Goal: Task Accomplishment & Management: Manage account settings

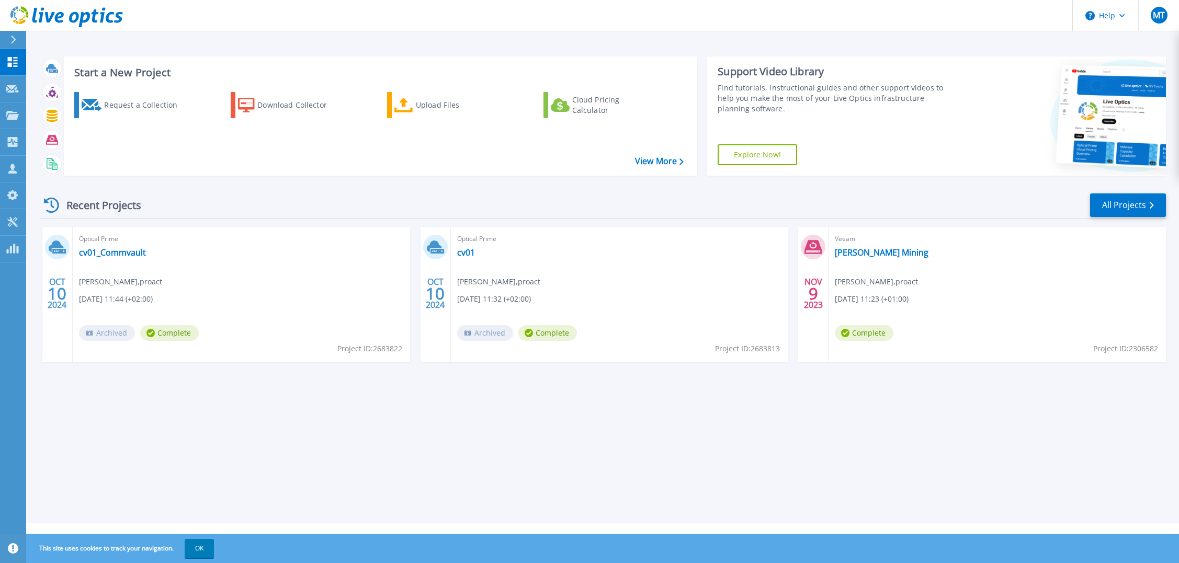
drag, startPoint x: 310, startPoint y: 187, endPoint x: 310, endPoint y: 203, distance: 16.2
click at [310, 187] on div "Recent Projects All Projects OCT 10 2024 Optical Prime cv01_Commvault Michael T…" at bounding box center [602, 288] width 1125 height 208
click at [1109, 204] on link "All Projects" at bounding box center [1128, 205] width 76 height 24
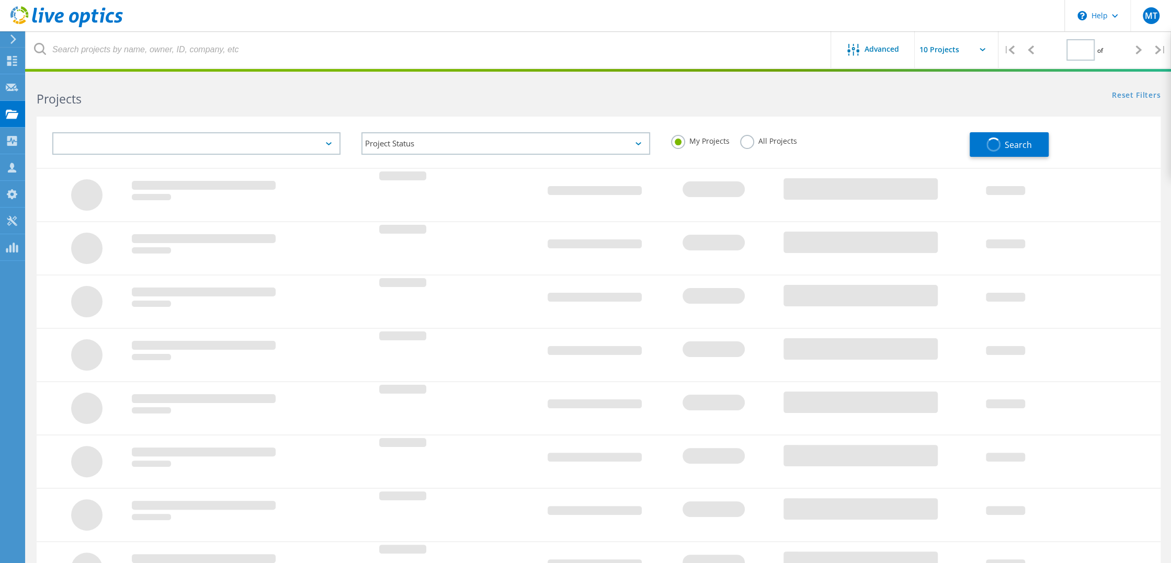
type input "1"
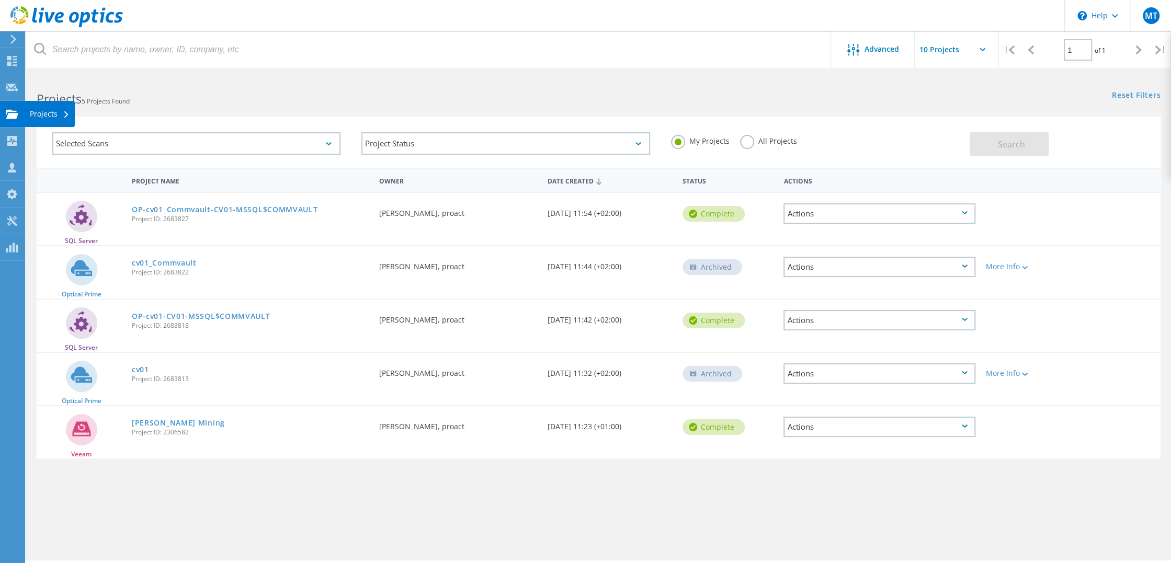
click at [9, 110] on use at bounding box center [12, 113] width 13 height 9
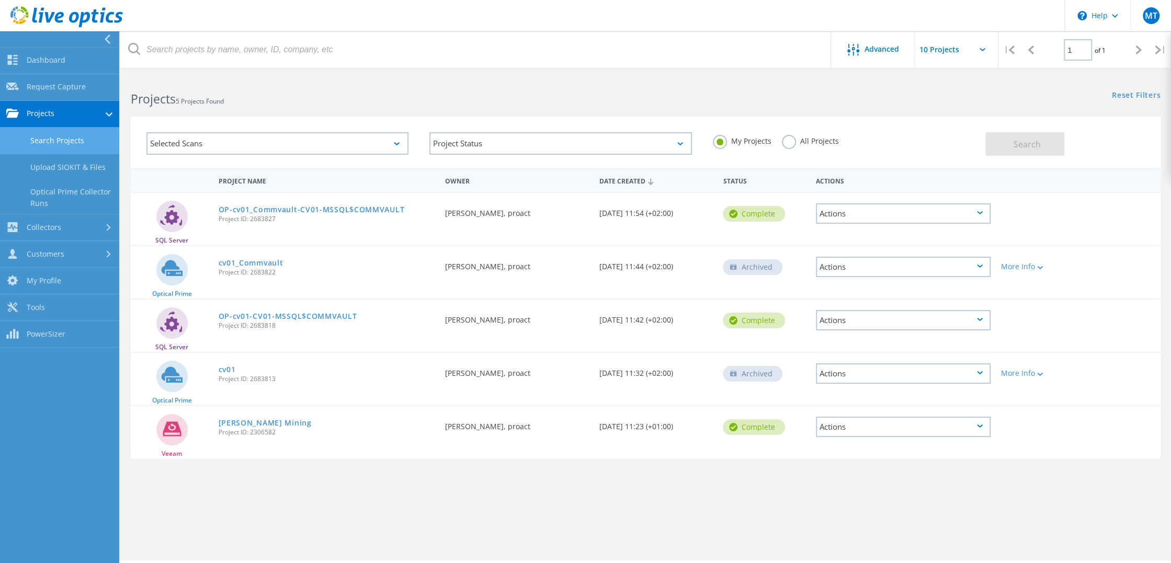
click at [54, 140] on link "Search Projects" at bounding box center [59, 141] width 119 height 27
click at [82, 117] on link "Projects" at bounding box center [59, 114] width 119 height 27
click at [276, 484] on div "Advanced | 1 of 1 | Email Address Project Name Company Date Created Project Id …" at bounding box center [645, 318] width 1050 height 485
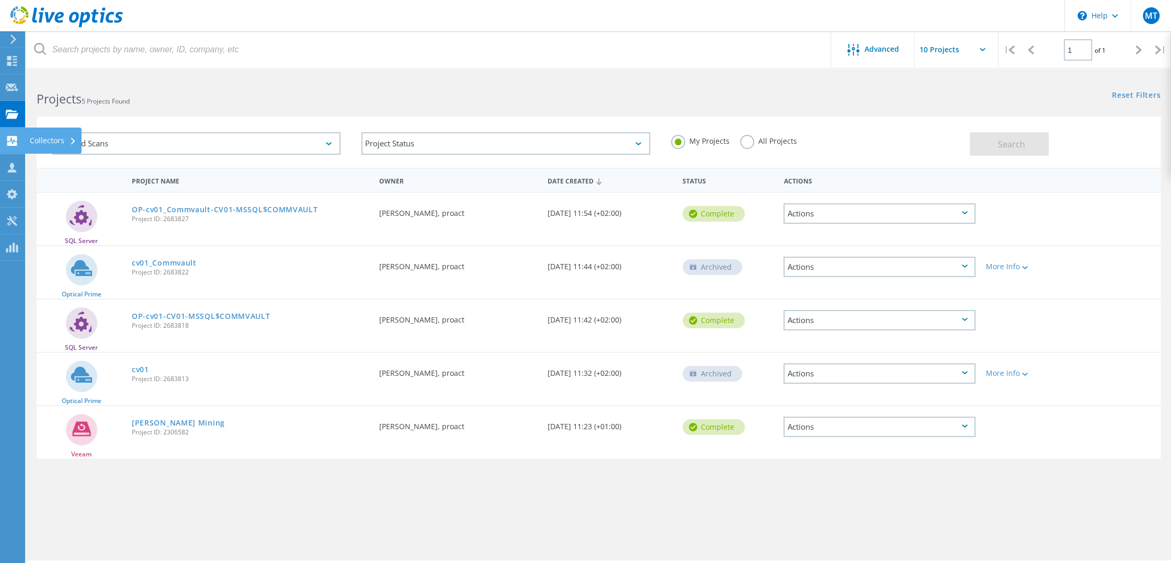
click at [12, 139] on icon at bounding box center [12, 141] width 13 height 10
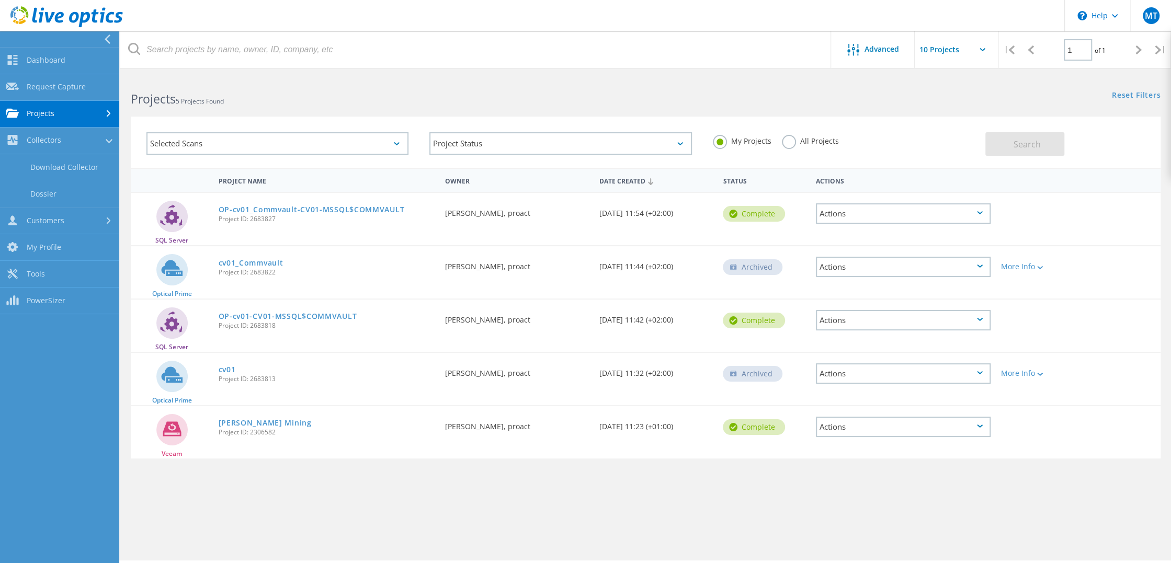
click at [38, 120] on link "Projects" at bounding box center [59, 114] width 119 height 27
click at [43, 141] on link "Search Projects" at bounding box center [59, 141] width 119 height 27
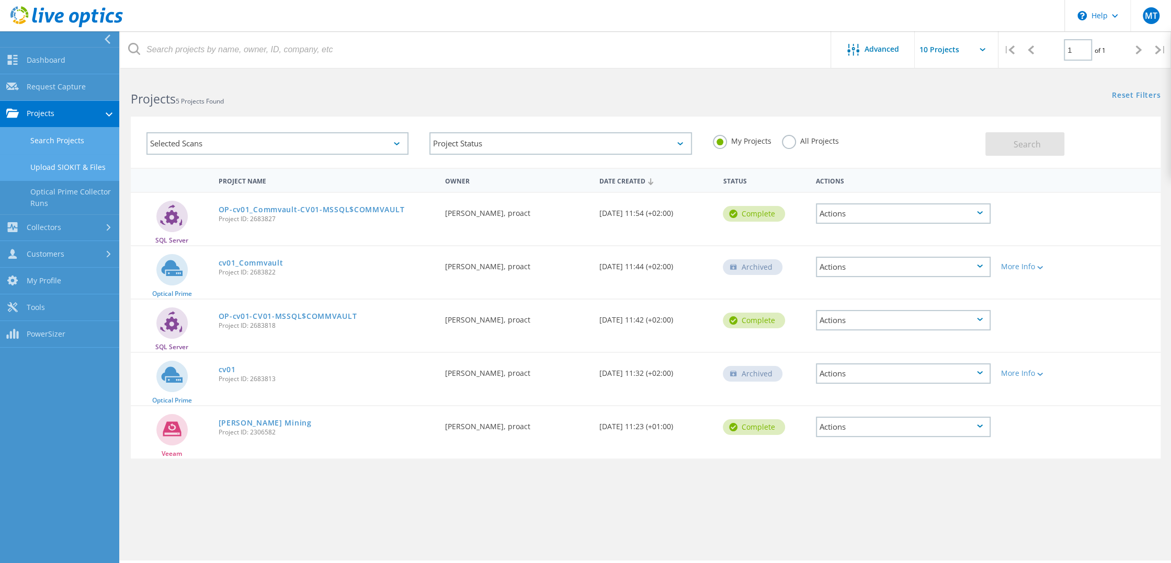
click at [94, 167] on link "Upload SIOKIT & Files" at bounding box center [59, 167] width 119 height 27
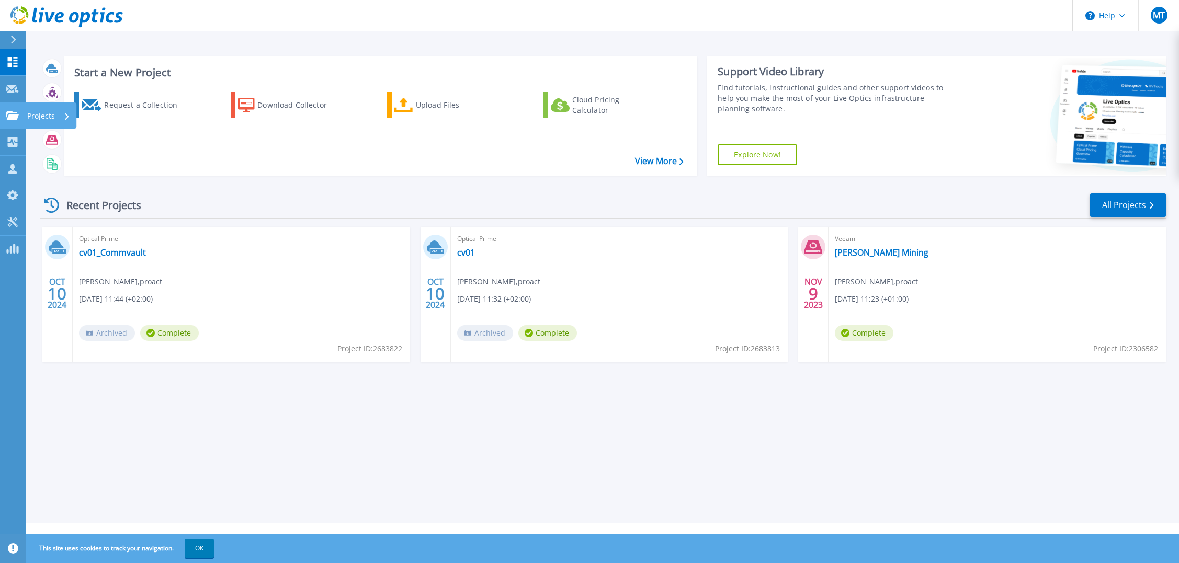
click at [13, 112] on icon at bounding box center [12, 115] width 13 height 9
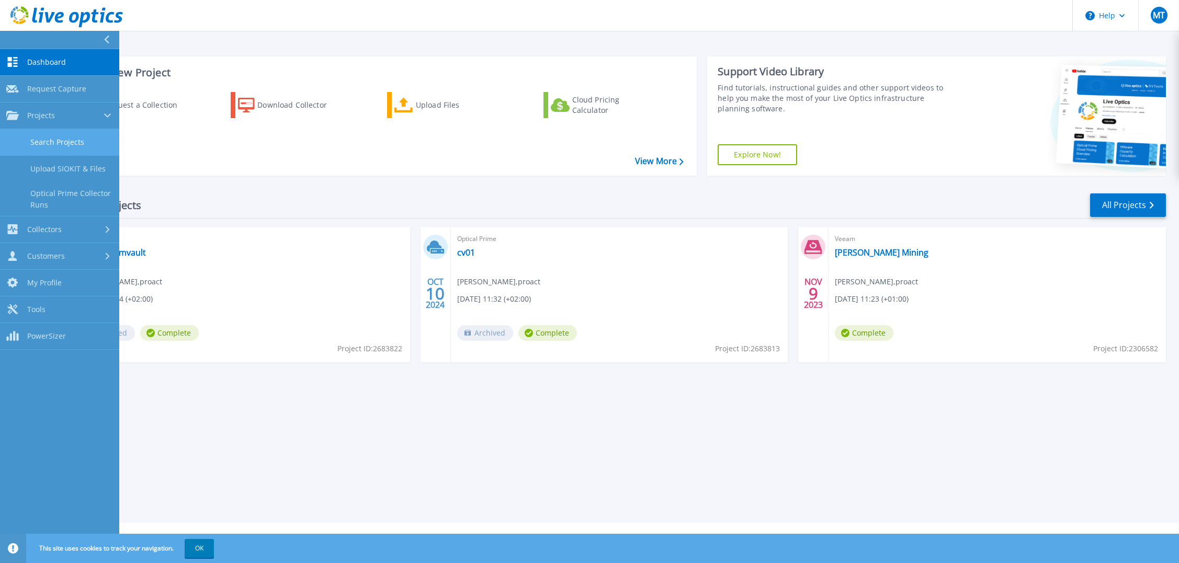
click at [38, 137] on link "Search Projects" at bounding box center [59, 142] width 119 height 27
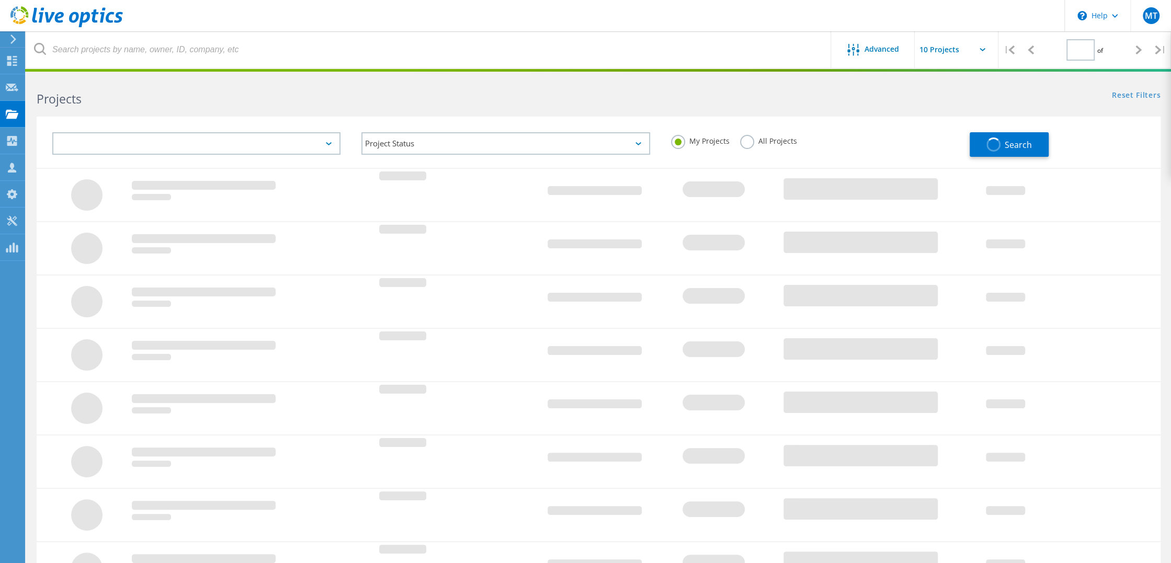
type input "1"
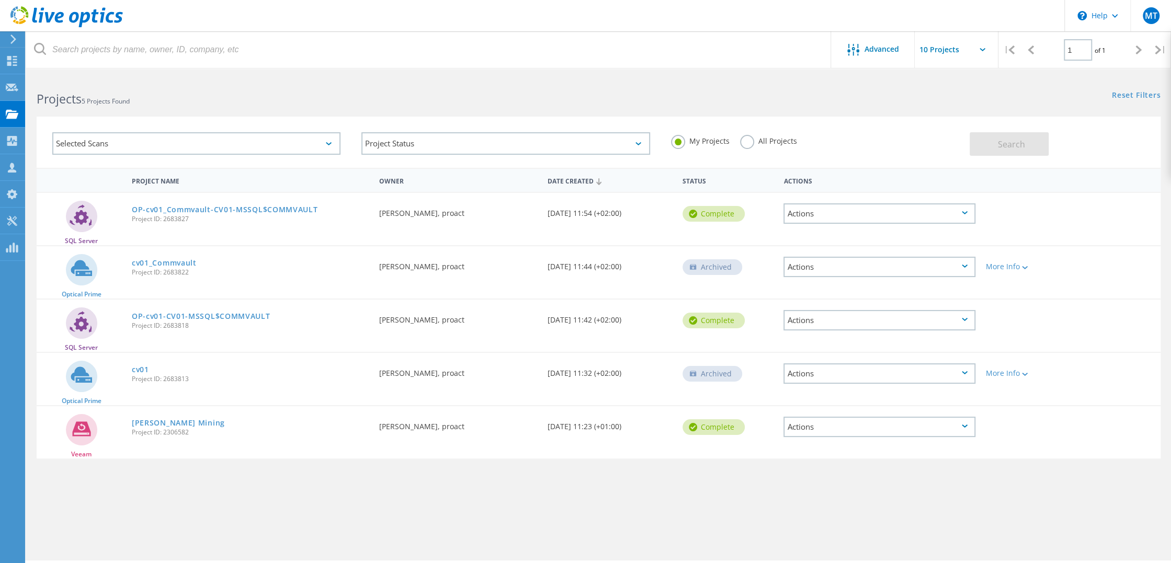
click at [828, 268] on div "Actions" at bounding box center [879, 267] width 192 height 20
click at [821, 281] on div "Delete" at bounding box center [879, 283] width 190 height 16
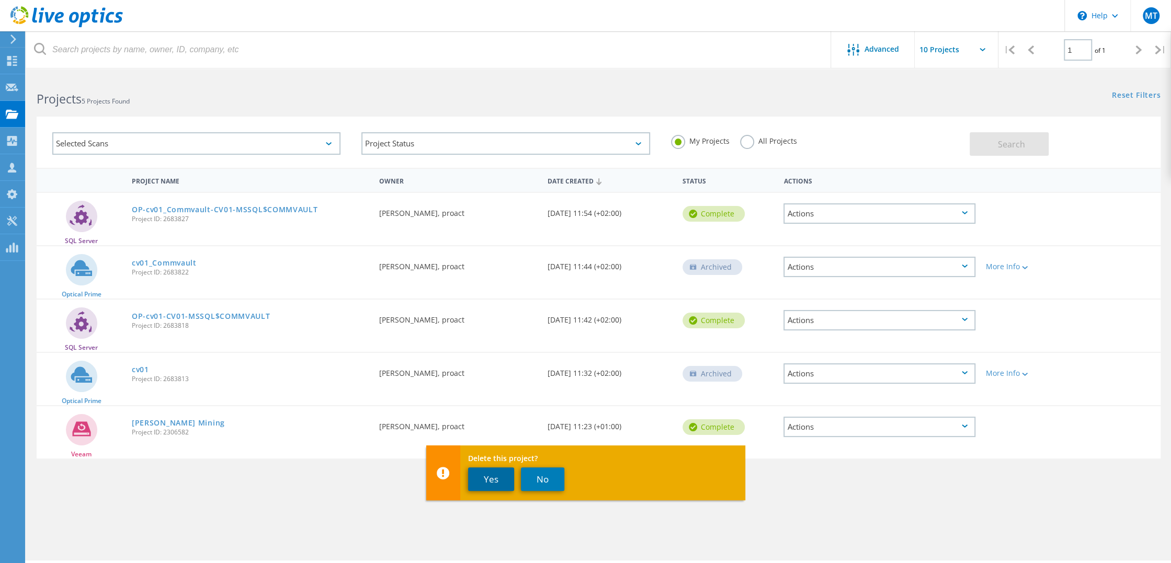
click at [478, 477] on button "Yes" at bounding box center [491, 479] width 46 height 24
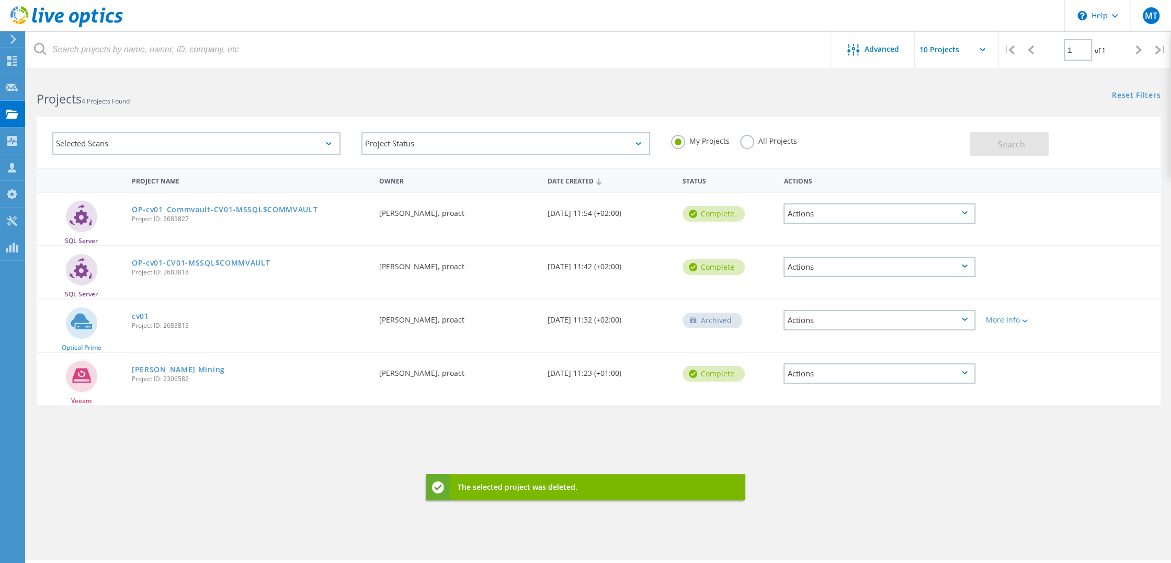
click at [799, 268] on div "Actions" at bounding box center [879, 267] width 192 height 20
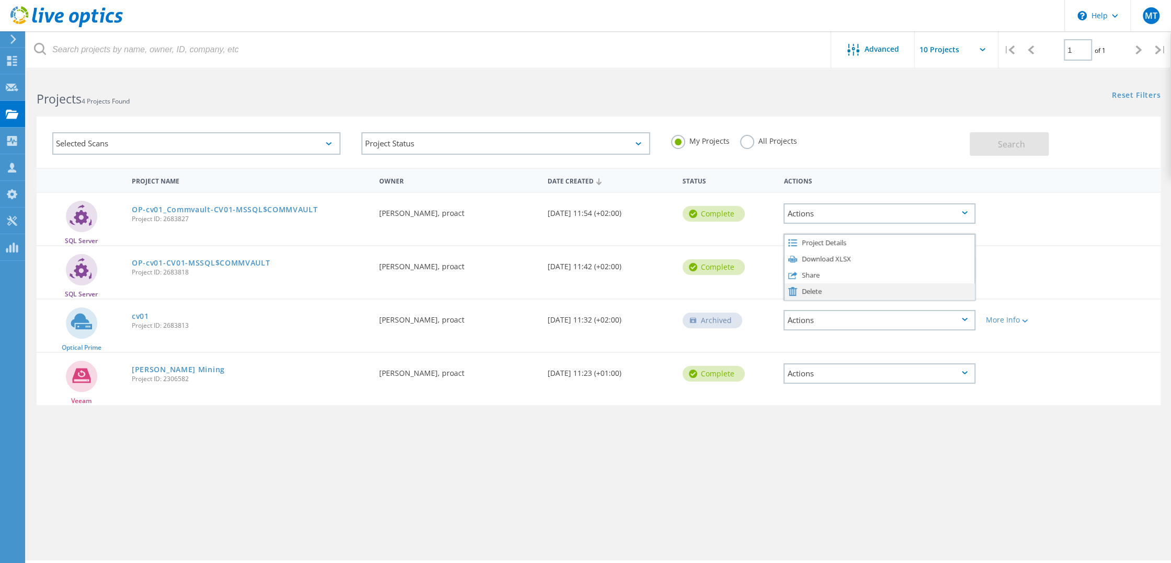
click at [802, 291] on div "Delete" at bounding box center [879, 291] width 190 height 16
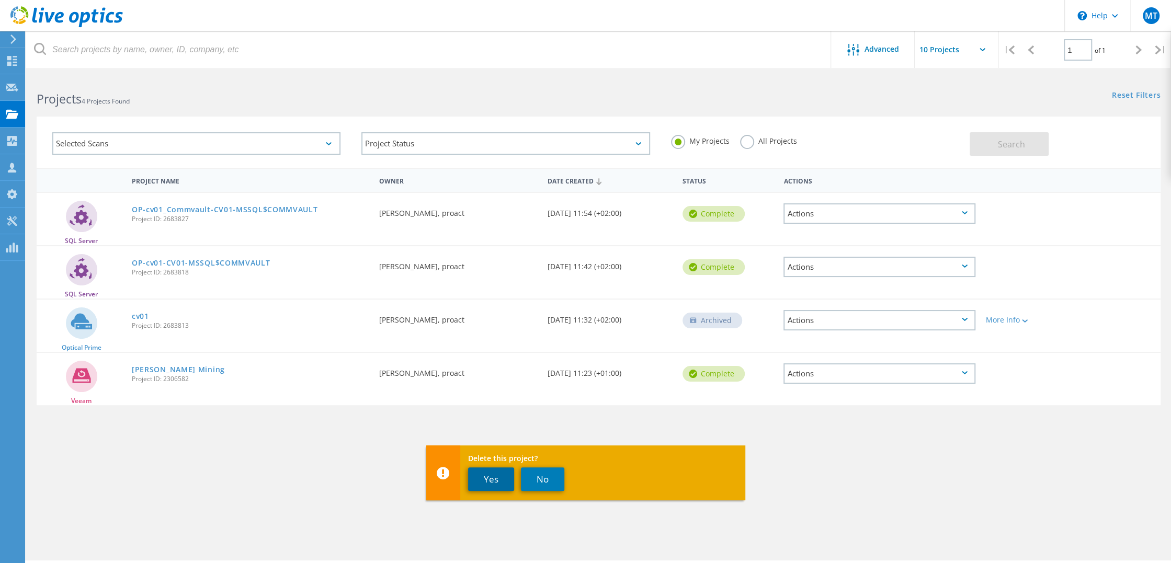
click at [497, 483] on button "Yes" at bounding box center [491, 479] width 46 height 24
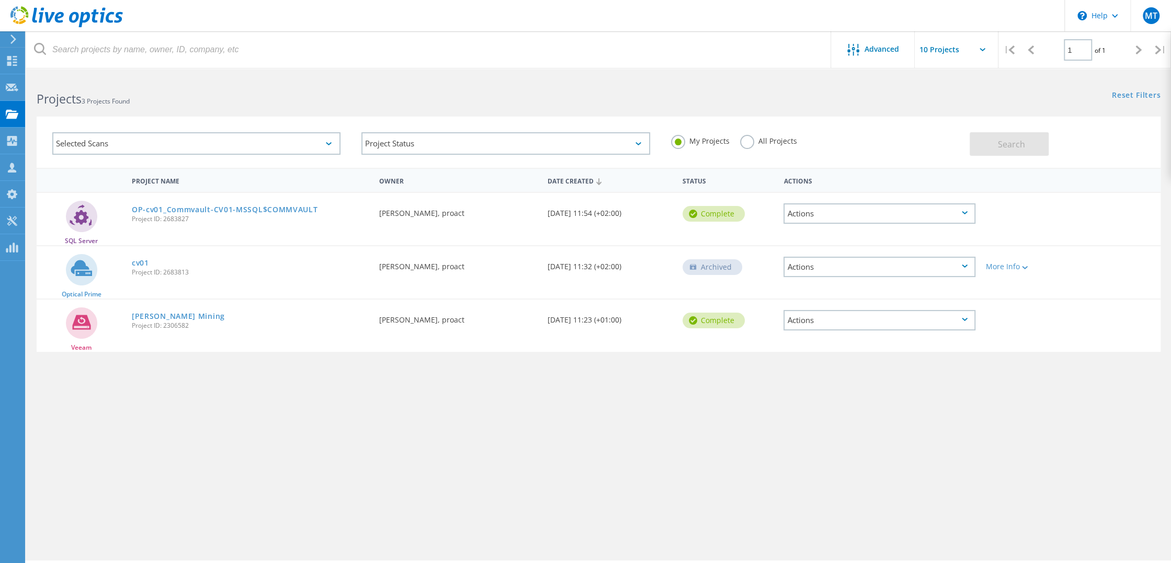
click at [862, 211] on div "Actions" at bounding box center [879, 213] width 192 height 20
click at [841, 234] on div "Delete" at bounding box center [879, 238] width 190 height 16
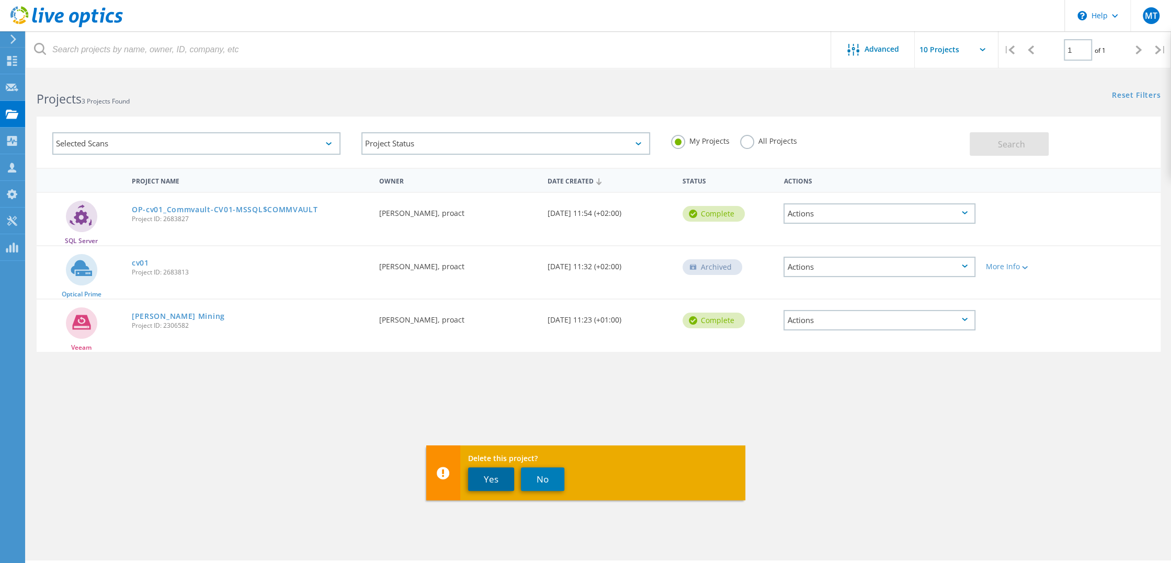
click at [487, 476] on button "Yes" at bounding box center [491, 479] width 46 height 24
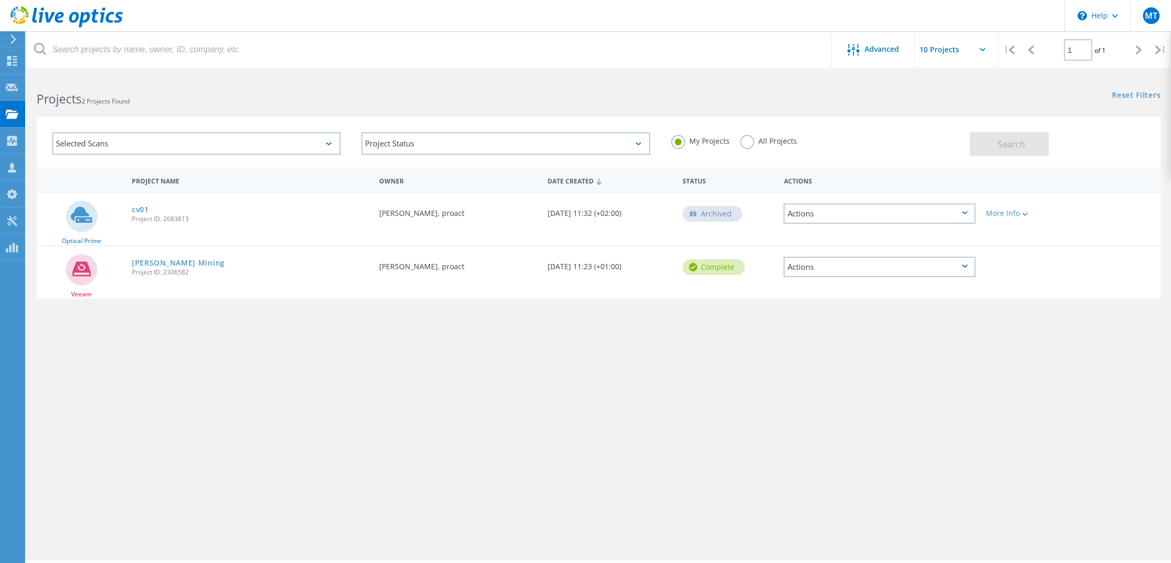
click at [859, 215] on div "Actions" at bounding box center [879, 213] width 192 height 20
click at [833, 228] on div "Delete" at bounding box center [879, 230] width 190 height 16
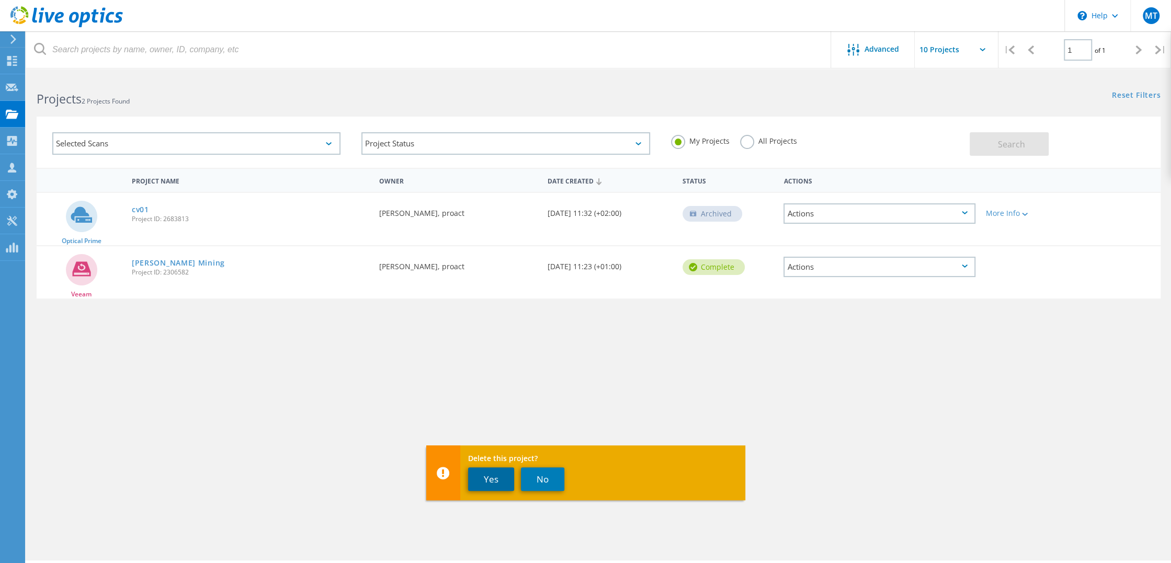
click at [500, 477] on button "Yes" at bounding box center [491, 479] width 46 height 24
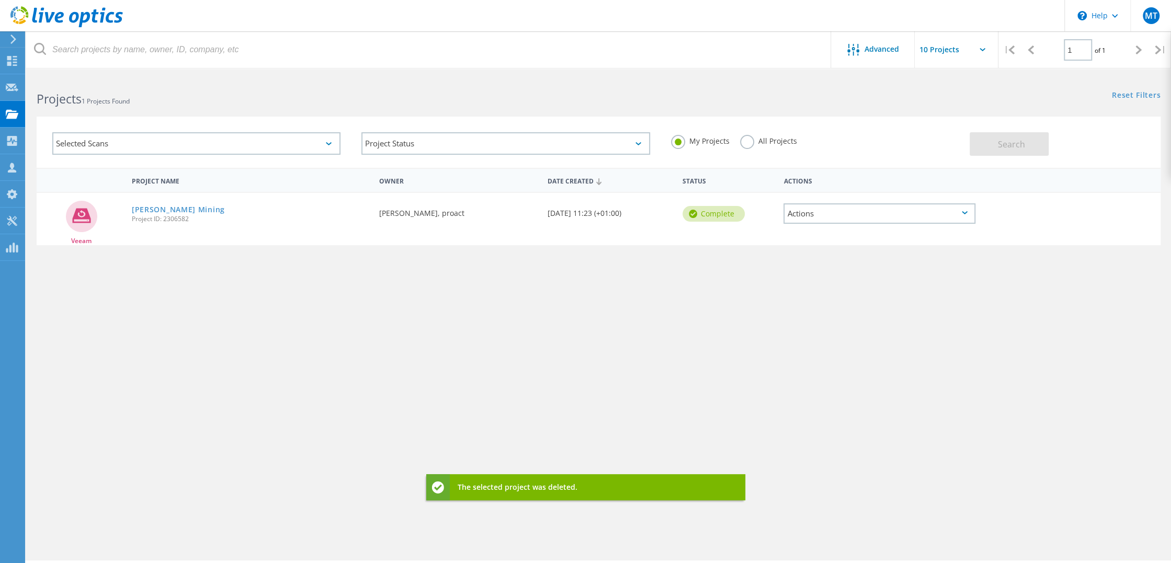
click at [486, 341] on div "Project Name Owner Date Created Status Actions Veeam [PERSON_NAME] Mining Proje…" at bounding box center [599, 304] width 1124 height 272
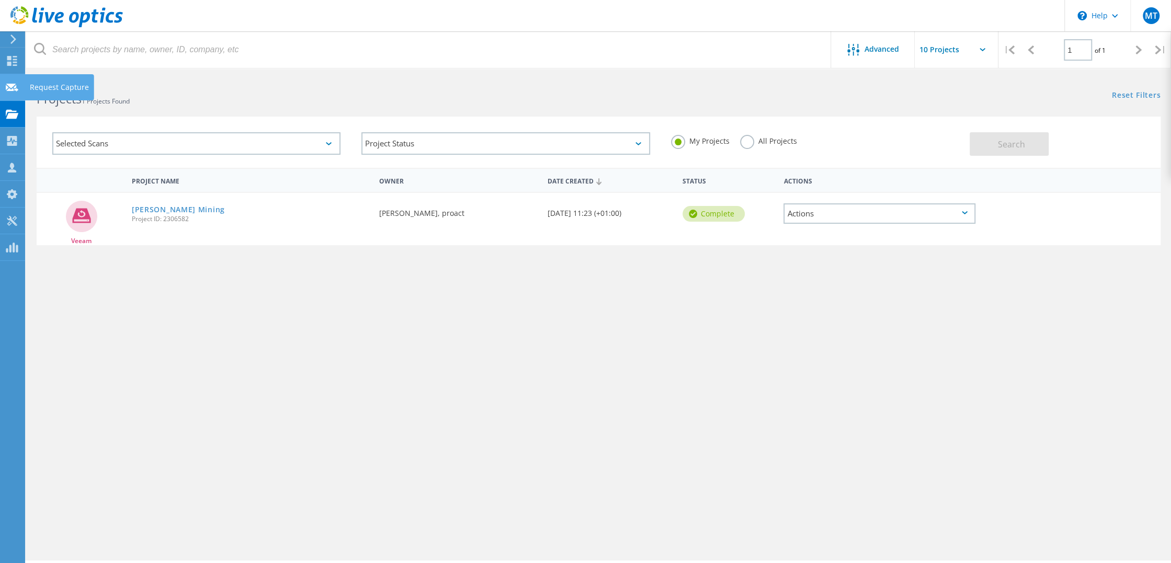
click at [14, 86] on icon at bounding box center [12, 88] width 13 height 10
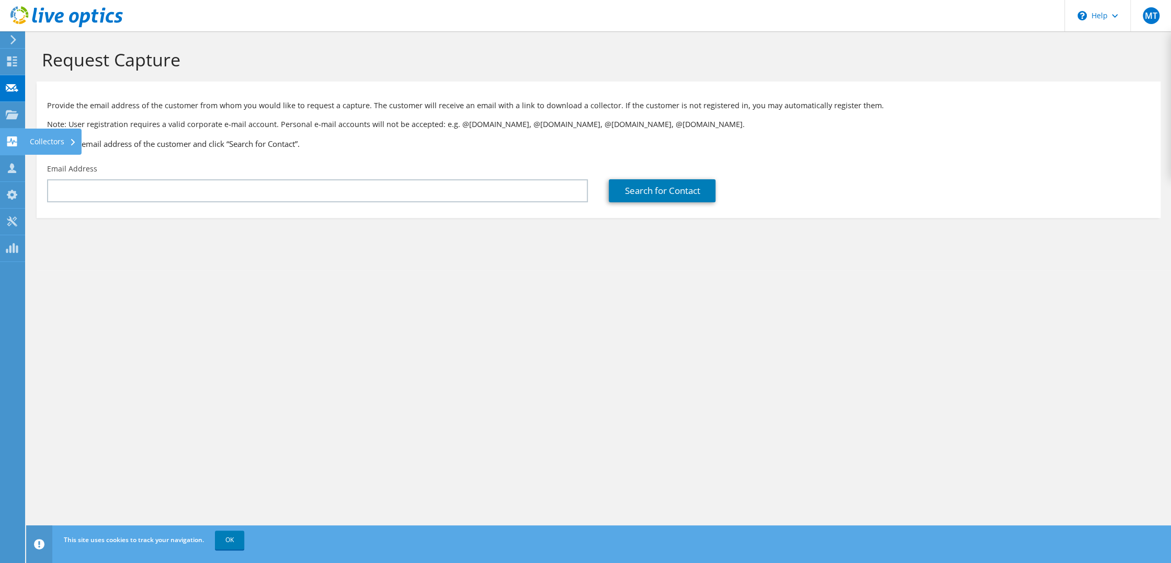
click at [12, 143] on use at bounding box center [12, 141] width 10 height 10
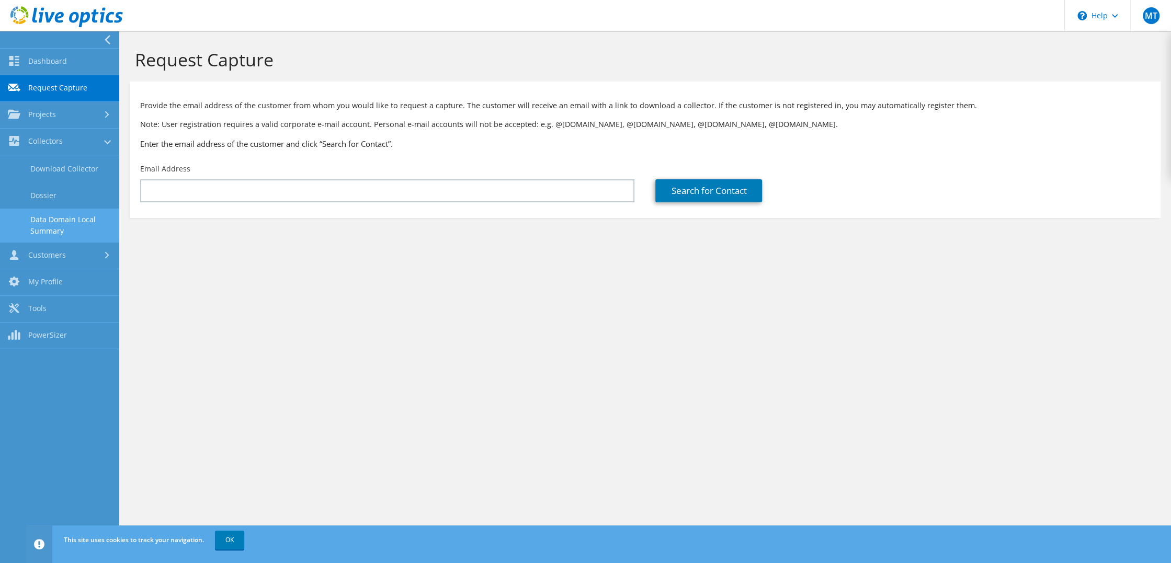
click at [66, 225] on link "Data Domain Local Summary" at bounding box center [59, 225] width 119 height 33
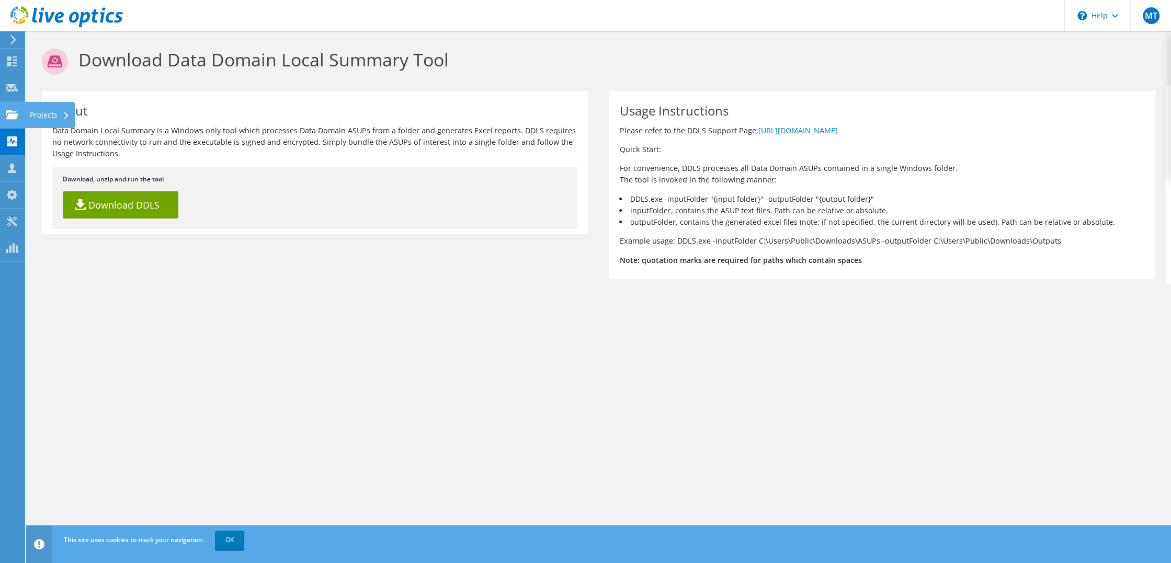
click at [13, 110] on icon at bounding box center [12, 115] width 13 height 10
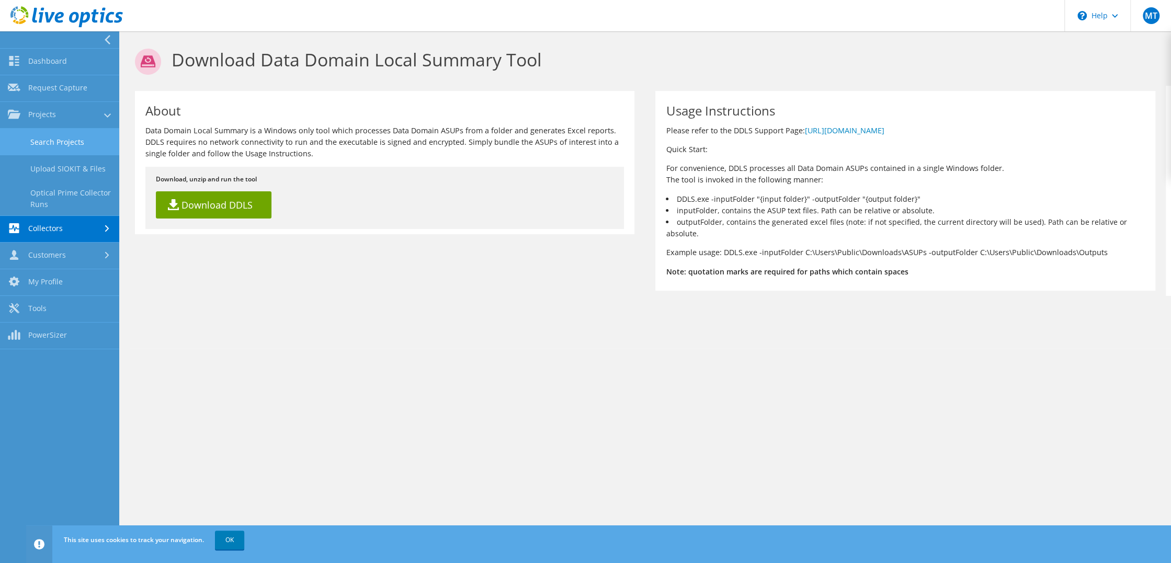
click at [58, 150] on link "Search Projects" at bounding box center [59, 142] width 119 height 27
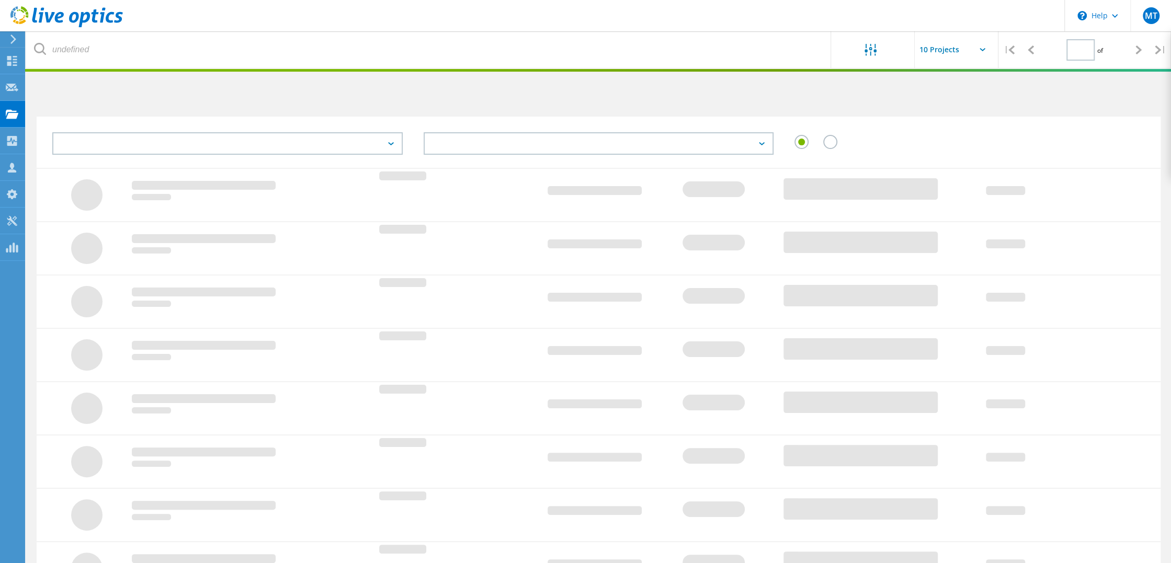
type input "1"
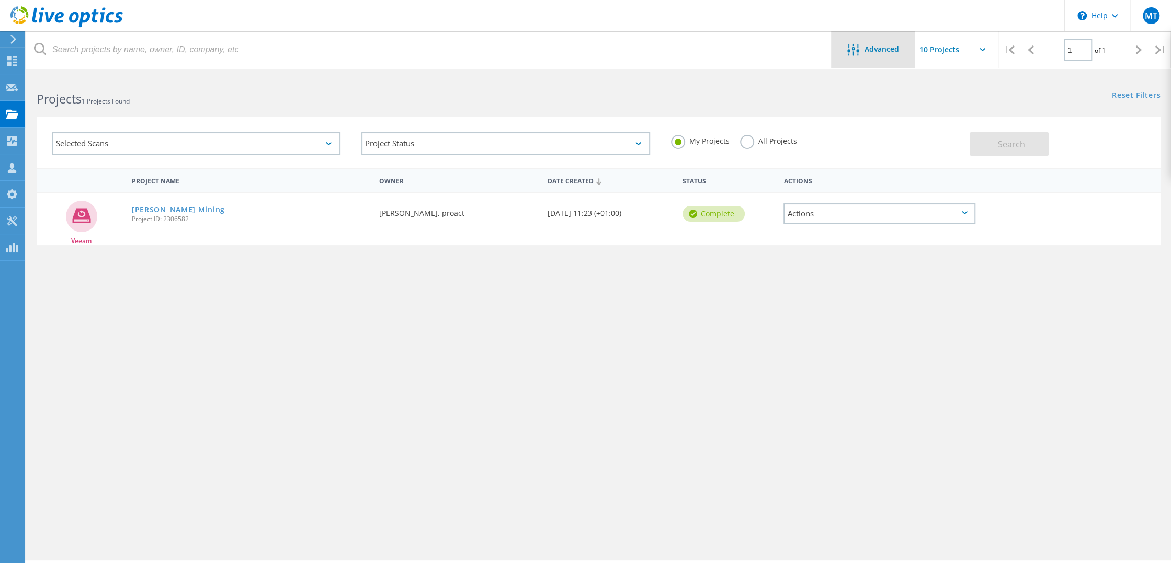
click at [890, 50] on span "Advanced" at bounding box center [881, 48] width 35 height 7
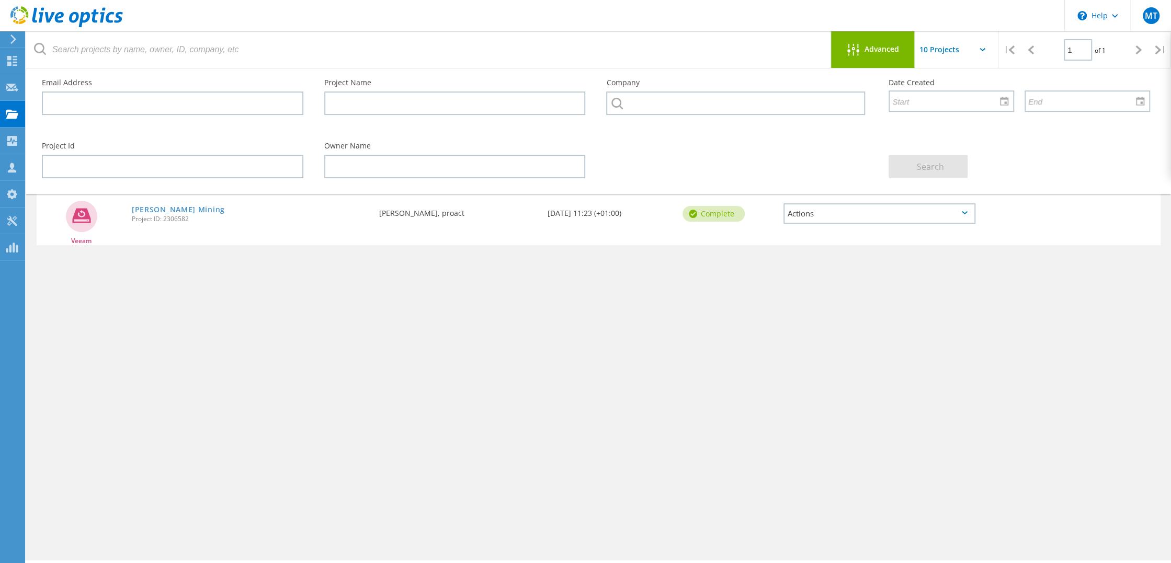
click at [890, 50] on span "Advanced" at bounding box center [881, 48] width 35 height 7
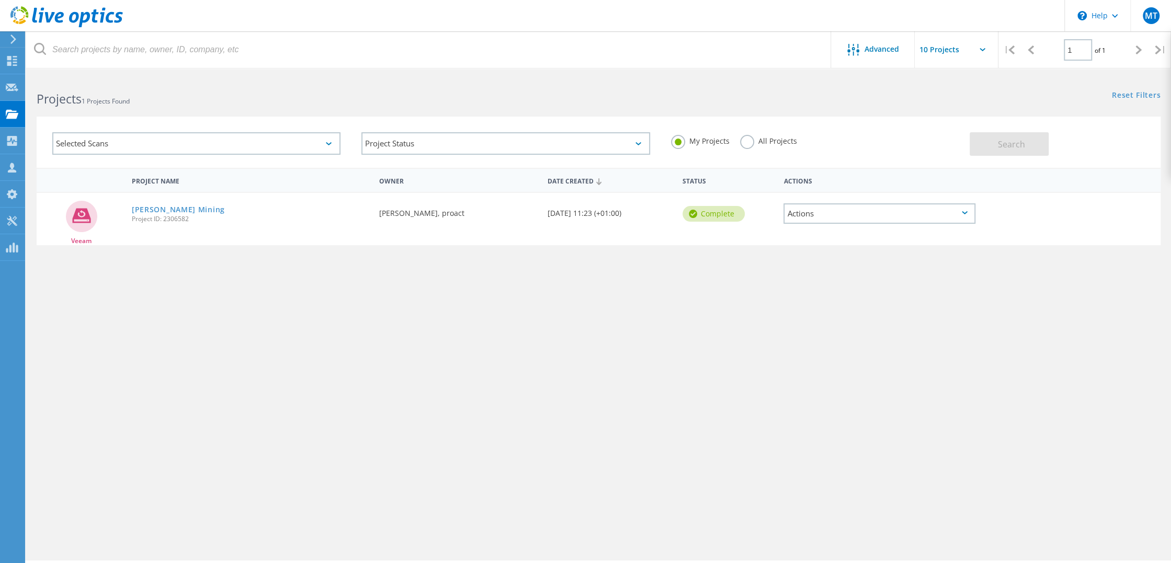
click at [946, 48] on input "text" at bounding box center [967, 49] width 105 height 37
click at [739, 371] on div "Project Name Owner Date Created Status Actions Veeam Lundin Mining Project ID: …" at bounding box center [599, 304] width 1124 height 272
click at [247, 346] on div "Project Name Owner Date Created Status Actions Veeam Lundin Mining Project ID: …" at bounding box center [599, 304] width 1124 height 272
click at [601, 247] on div "Project Name Owner Date Created Status Actions Veeam Lundin Mining Project ID: …" at bounding box center [599, 304] width 1124 height 272
click at [10, 170] on use at bounding box center [12, 168] width 8 height 10
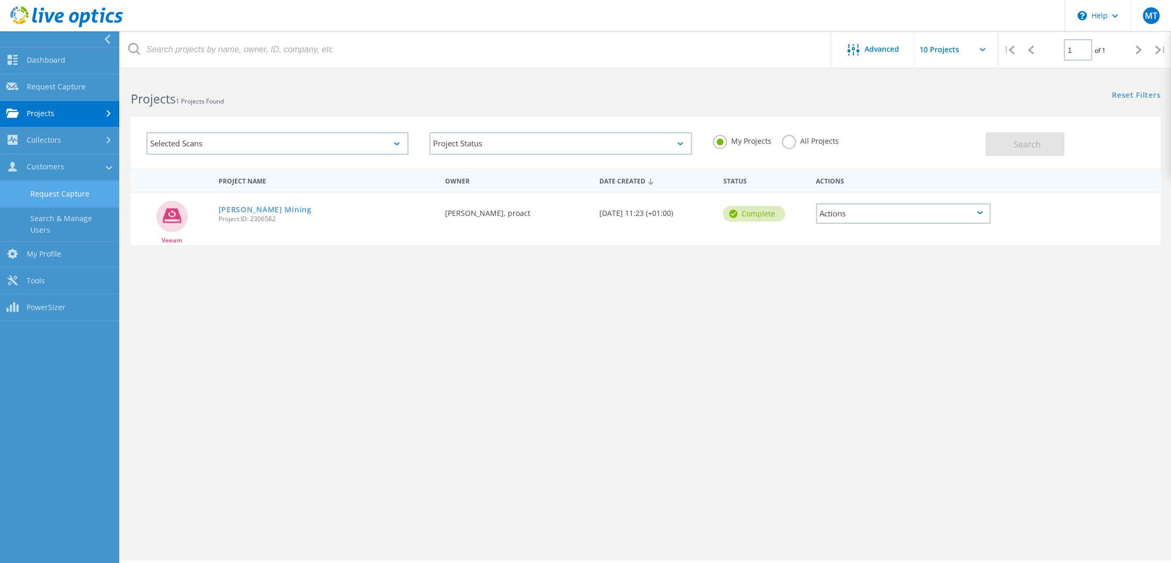
click at [78, 199] on link "Request Capture" at bounding box center [59, 194] width 119 height 27
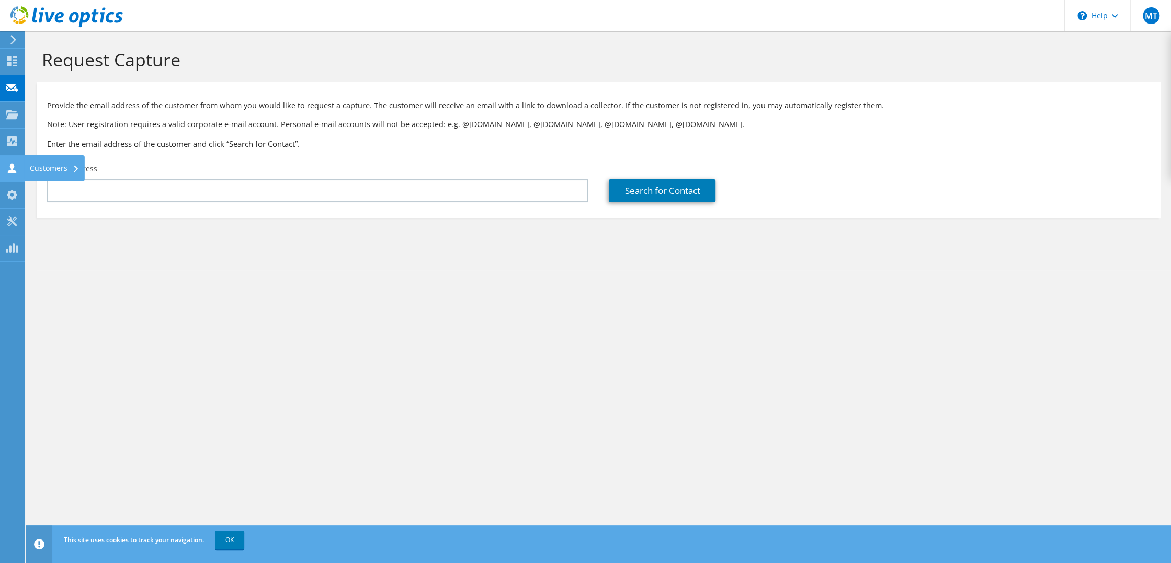
click at [12, 169] on use at bounding box center [12, 168] width 8 height 10
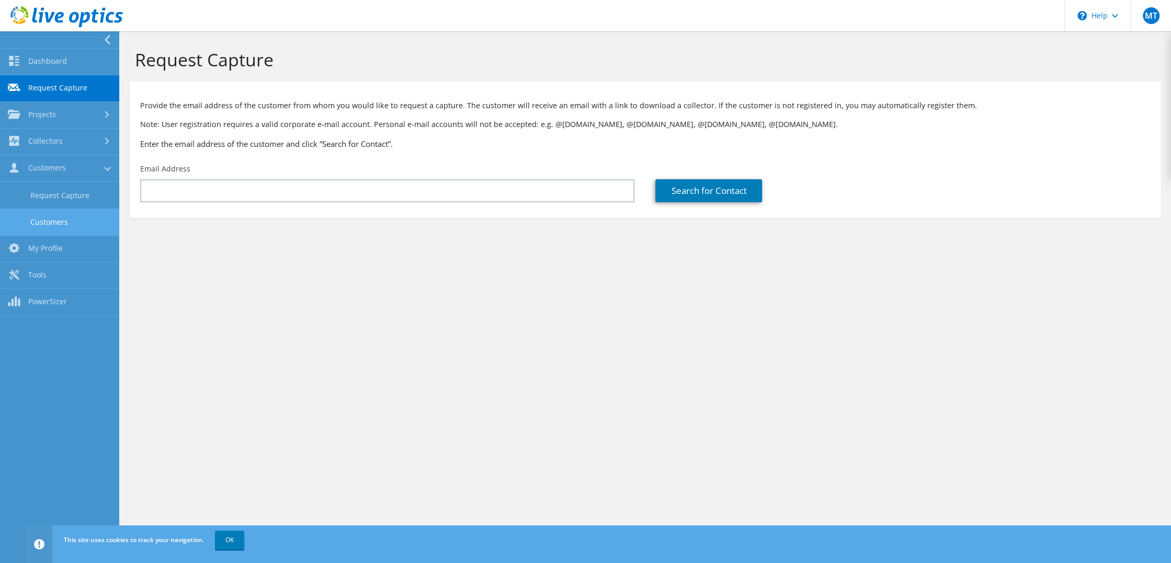
click at [38, 215] on link "Customers" at bounding box center [59, 222] width 119 height 27
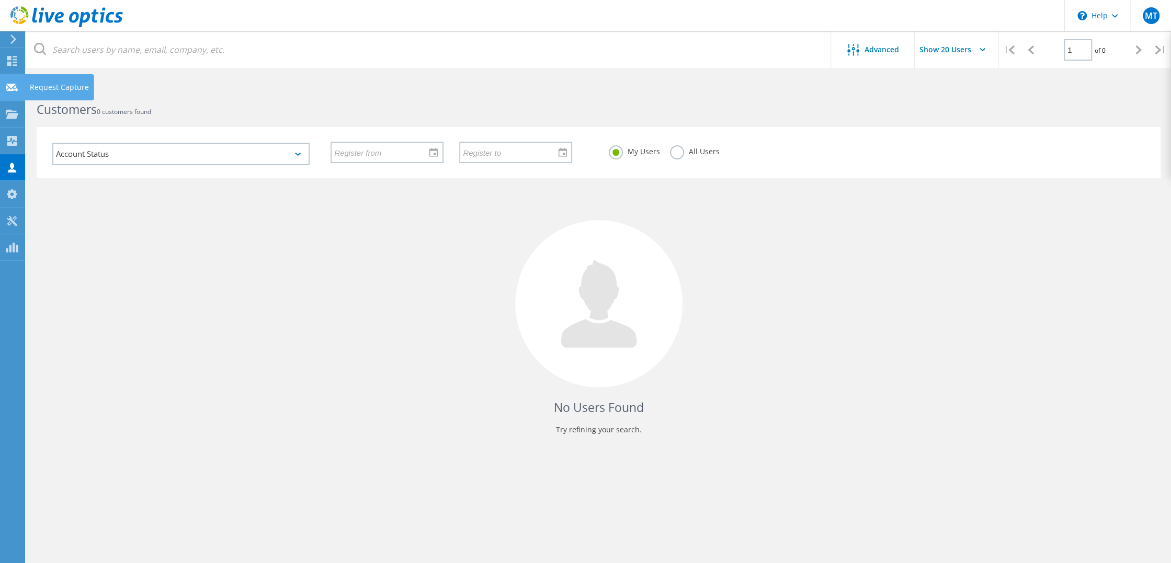
click at [13, 88] on use at bounding box center [12, 87] width 13 height 8
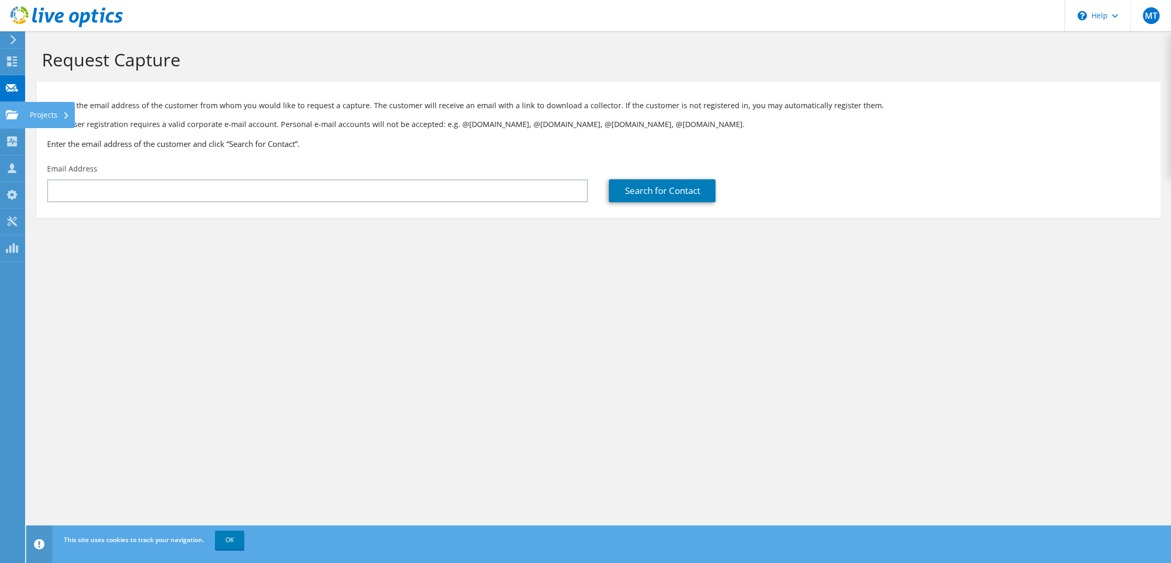
click at [10, 113] on use at bounding box center [12, 114] width 13 height 9
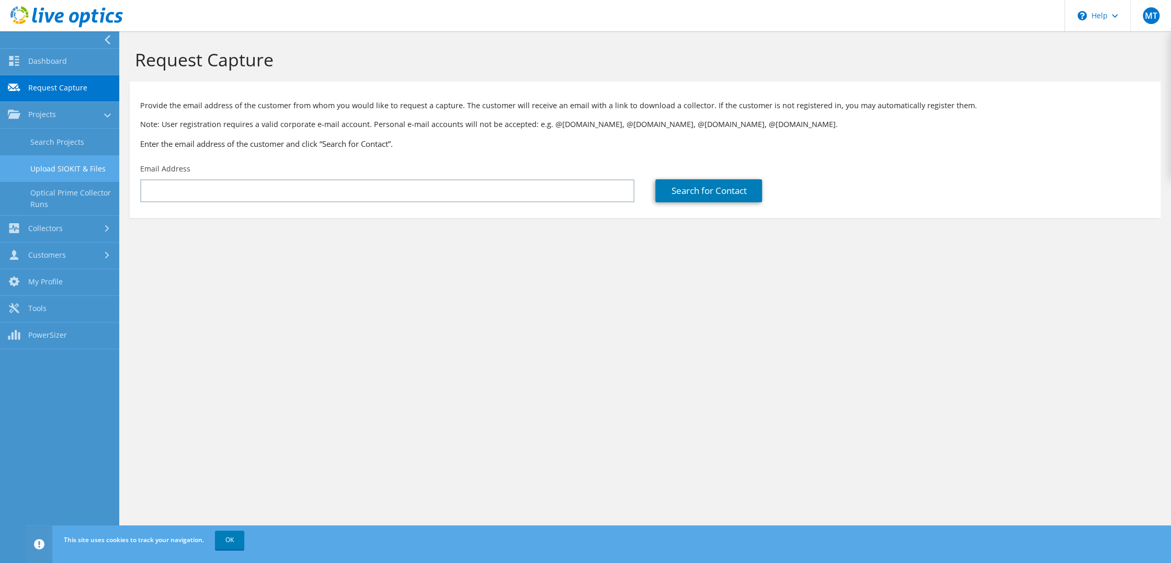
click at [71, 167] on link "Upload SIOKIT & Files" at bounding box center [59, 168] width 119 height 27
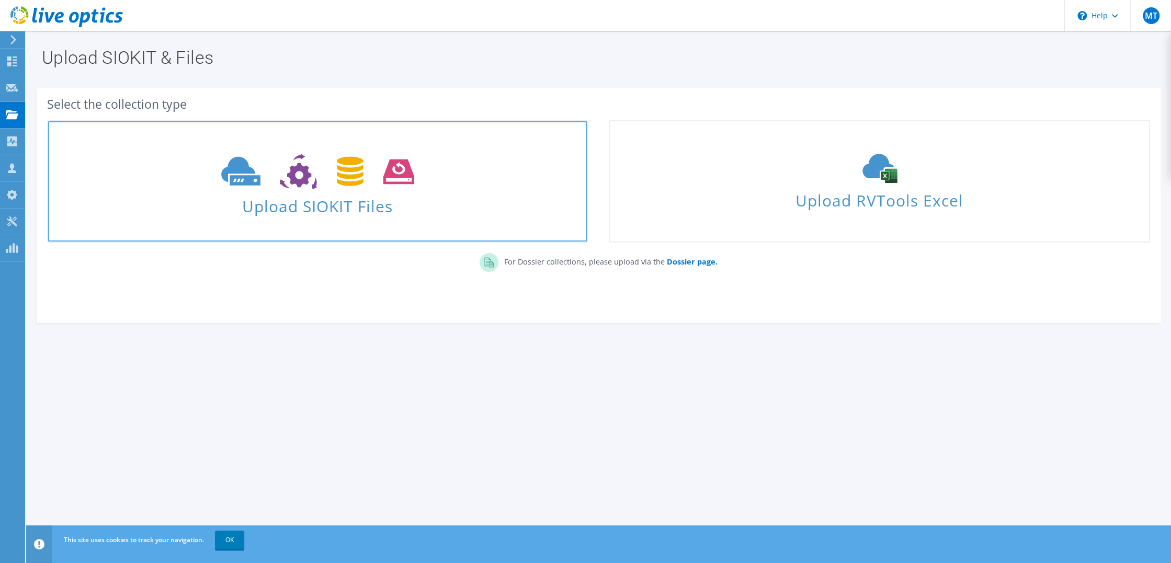
click at [338, 189] on icon at bounding box center [317, 172] width 193 height 36
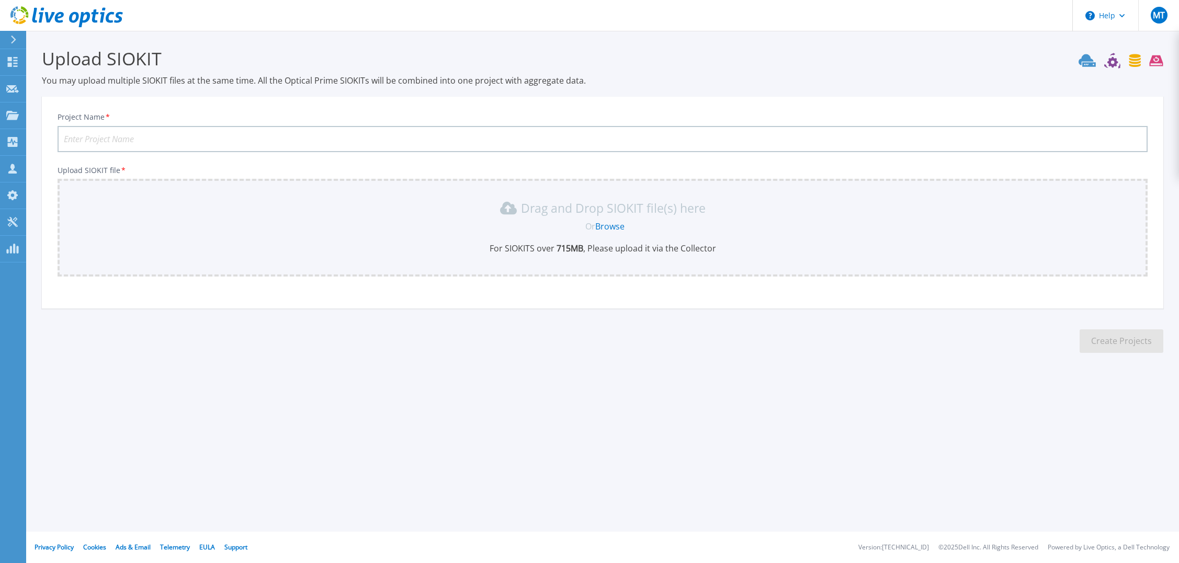
click at [223, 135] on input "Project Name *" at bounding box center [603, 139] width 1090 height 26
click at [506, 209] on icon at bounding box center [508, 208] width 17 height 17
click at [447, 295] on div "Project Name * KAU Upload SIOKIT file * Drag and Drop SIOKIT file(s) here Or Br…" at bounding box center [602, 206] width 1121 height 205
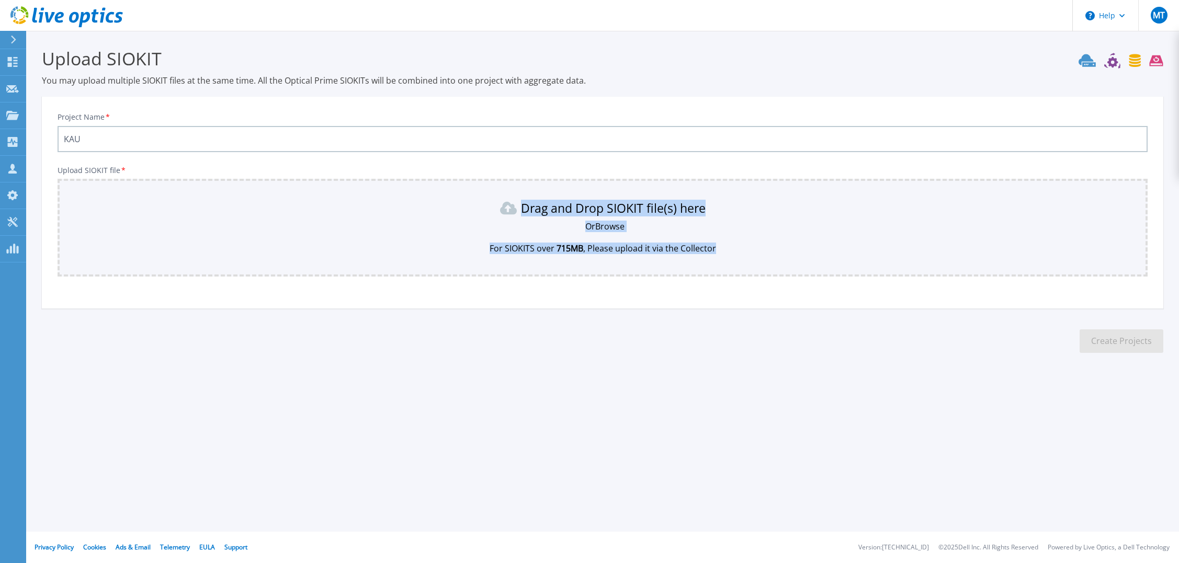
drag, startPoint x: 460, startPoint y: 192, endPoint x: 795, endPoint y: 271, distance: 344.3
click at [795, 271] on div "Drag and Drop SIOKIT file(s) here Or Browse For SIOKITS over 715 MB , Please up…" at bounding box center [603, 228] width 1090 height 98
click at [764, 287] on div "Project Name * KAU Upload SIOKIT file * Drag and Drop SIOKIT file(s) here Or Br…" at bounding box center [602, 206] width 1121 height 205
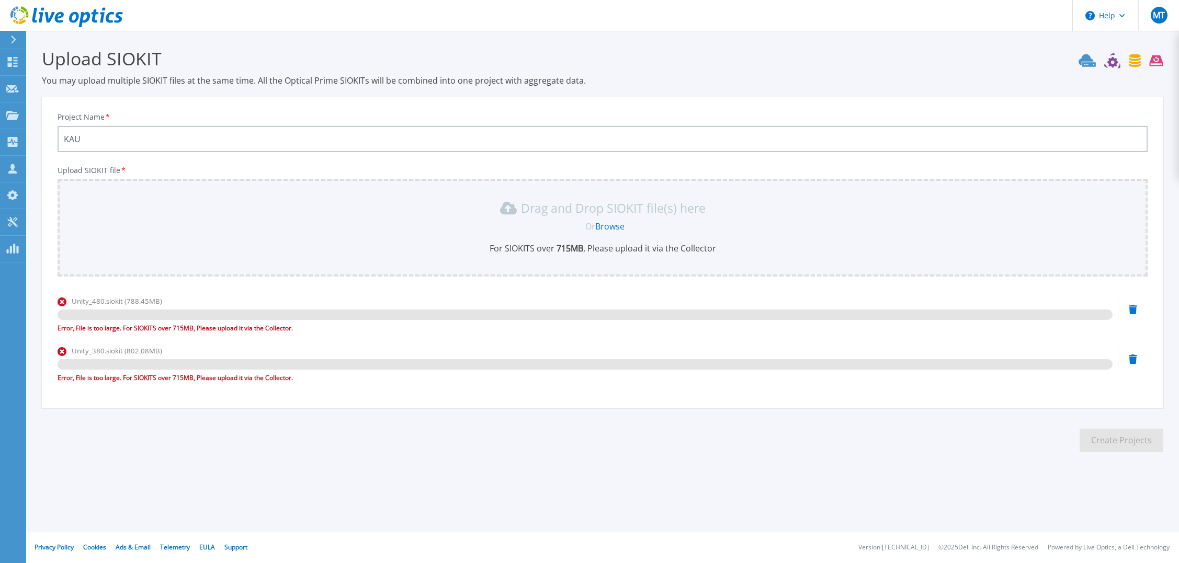
click at [1136, 360] on icon at bounding box center [1132, 359] width 8 height 9
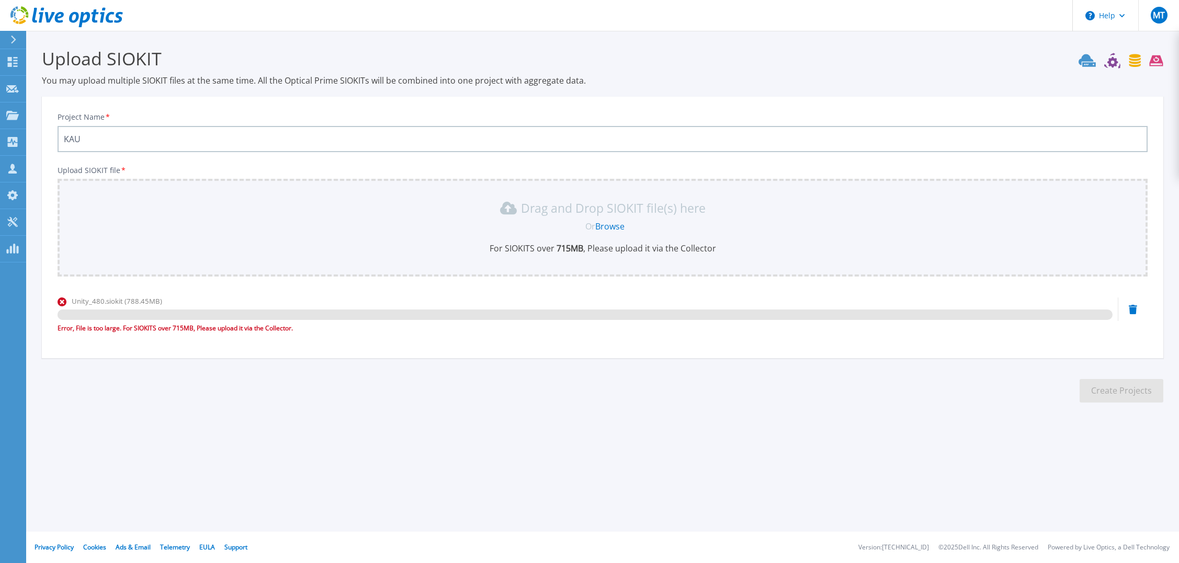
click at [1129, 307] on icon at bounding box center [1132, 309] width 8 height 9
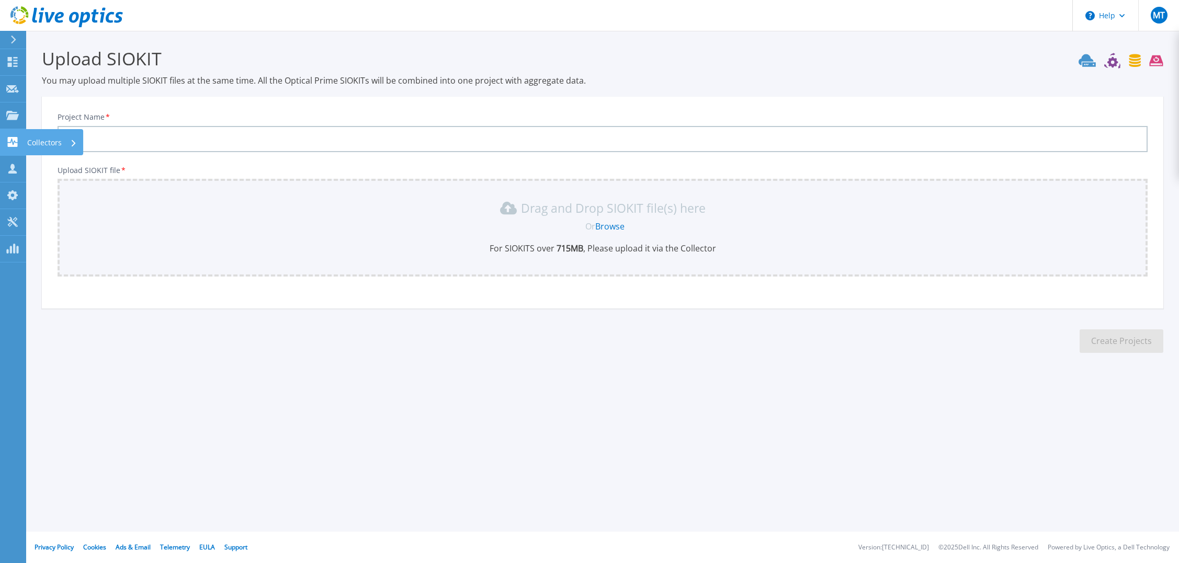
drag, startPoint x: 152, startPoint y: 140, endPoint x: 22, endPoint y: 132, distance: 129.9
click at [22, 132] on div "Help MT Partner Team Member Michael Tollen michael.tollen@proact.se proact My P…" at bounding box center [589, 281] width 1179 height 563
click at [552, 144] on input "KAU" at bounding box center [603, 139] width 1090 height 26
type input "K"
click at [5, 108] on link "Projects Projects" at bounding box center [13, 115] width 26 height 27
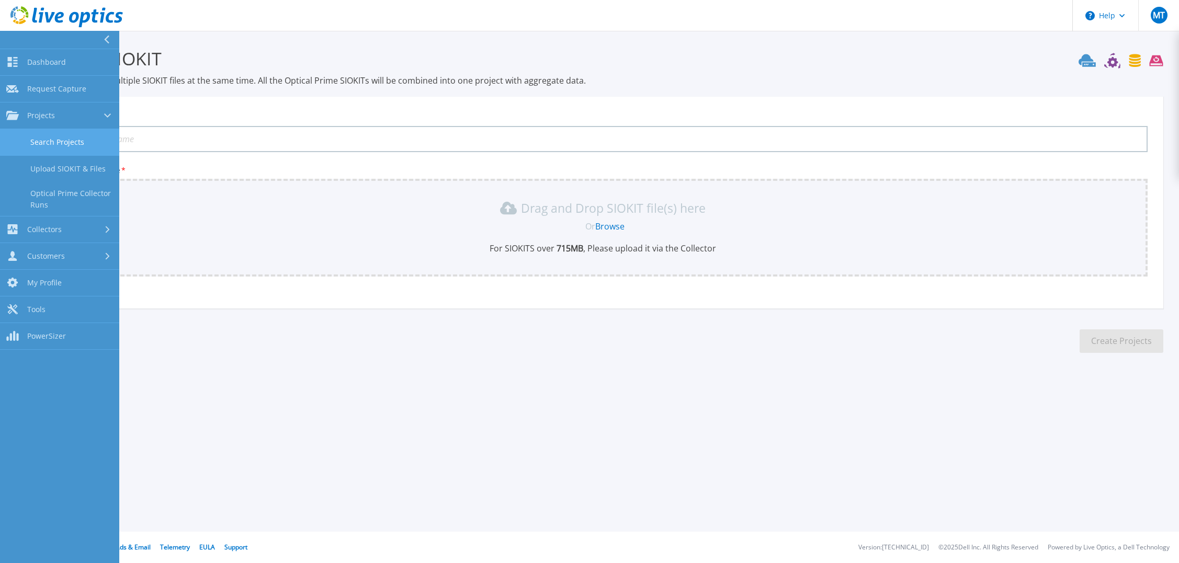
click at [32, 140] on link "Search Projects" at bounding box center [59, 142] width 119 height 27
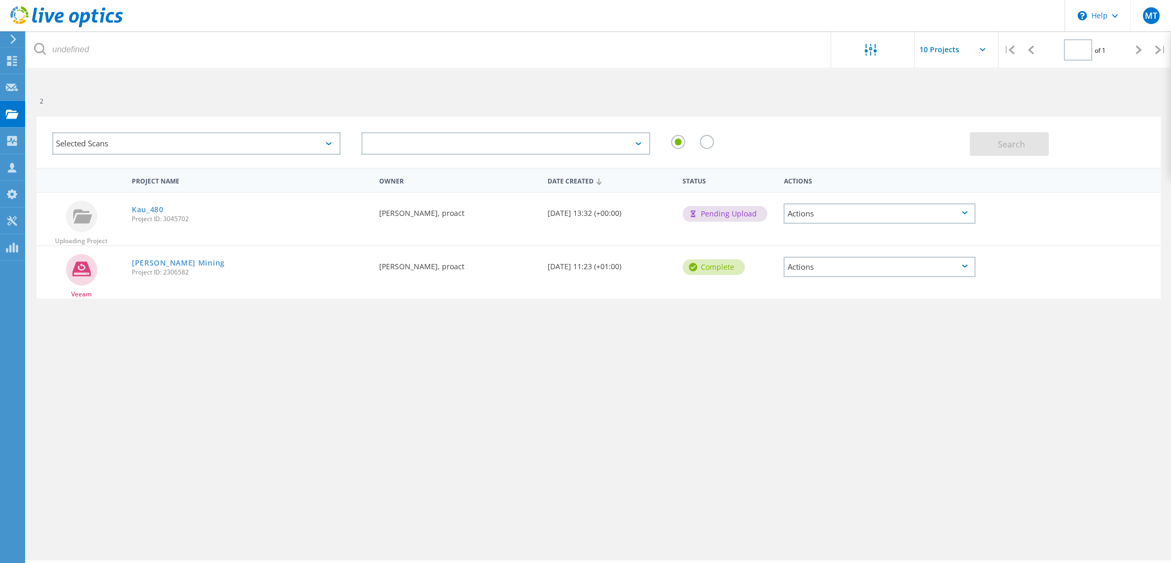
type input "1"
click at [11, 118] on icon at bounding box center [12, 114] width 13 height 10
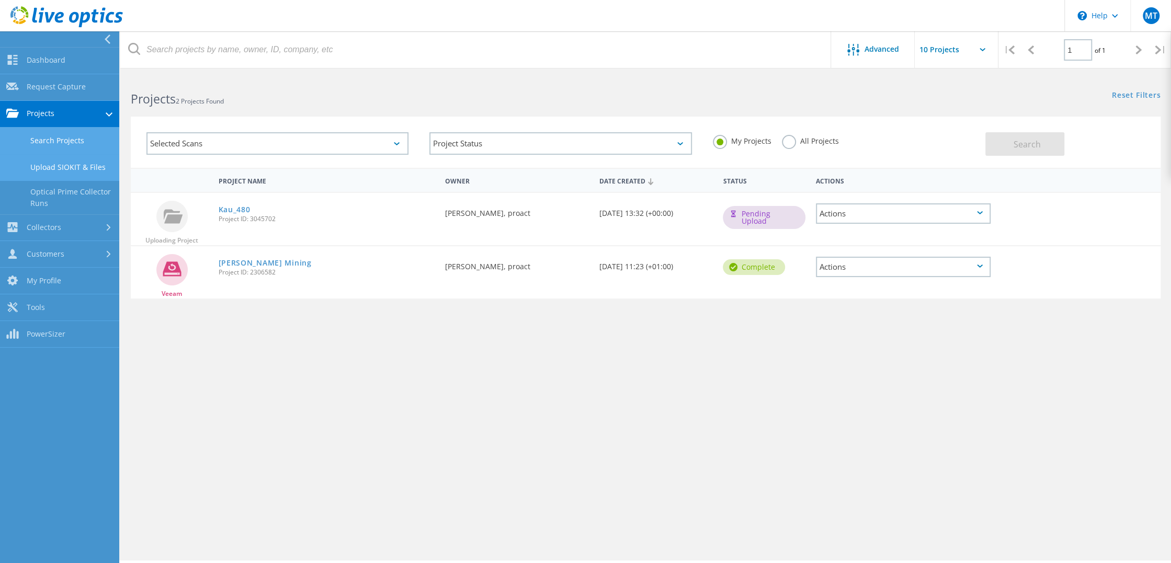
click at [51, 162] on link "Upload SIOKIT & Files" at bounding box center [59, 167] width 119 height 27
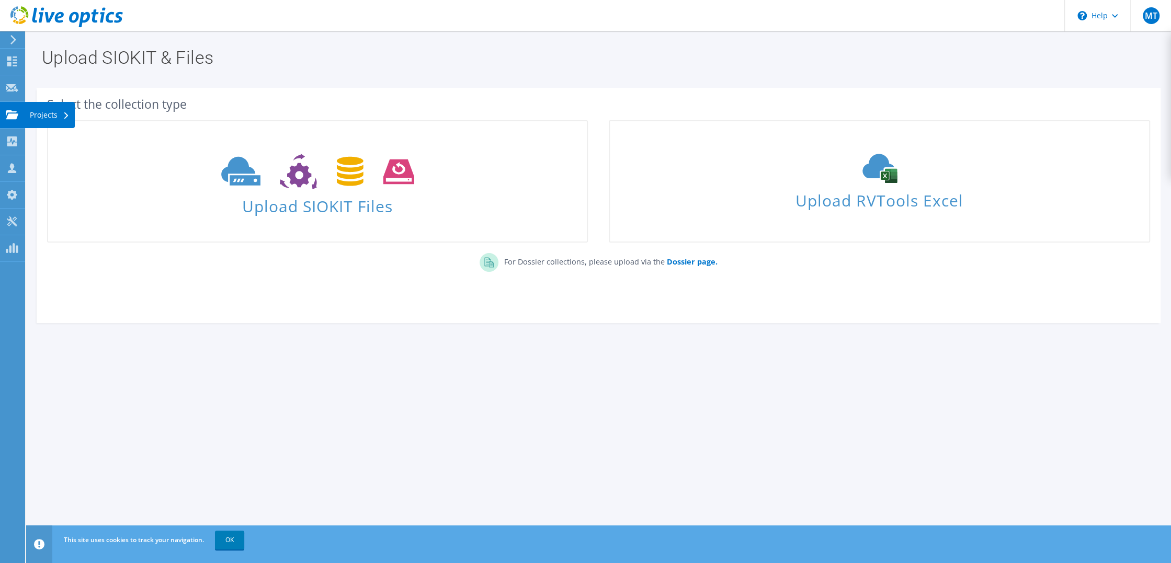
click at [13, 114] on use at bounding box center [12, 114] width 13 height 9
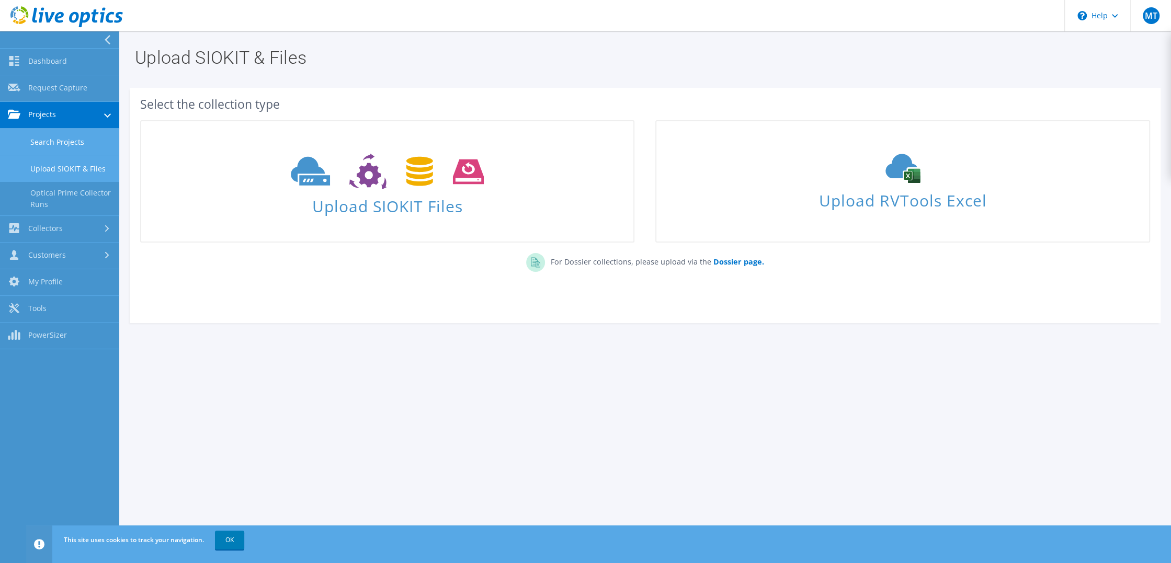
click at [67, 140] on link "Search Projects" at bounding box center [59, 142] width 119 height 27
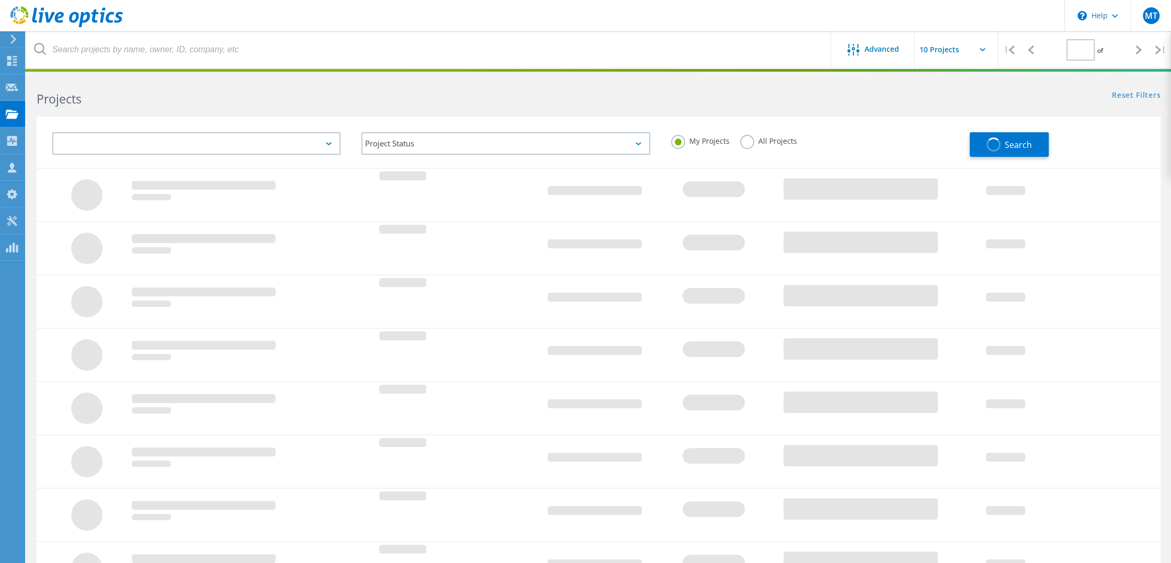
type input "1"
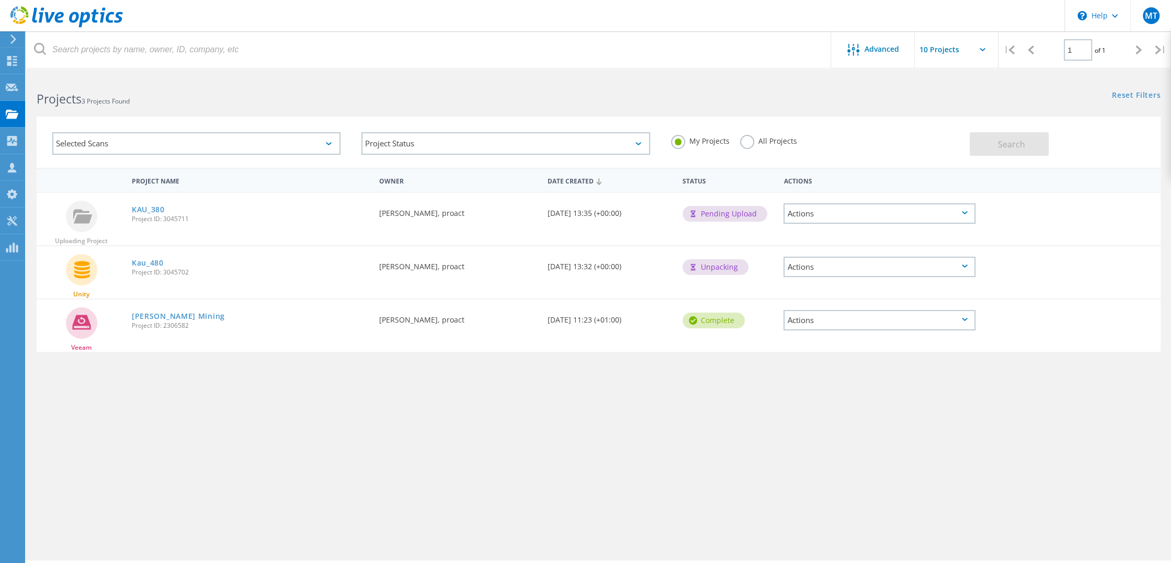
click at [810, 268] on div "Actions" at bounding box center [879, 267] width 192 height 20
click at [691, 394] on div "Project Name Owner Date Created Status Actions Uploading Project KAU_380 Projec…" at bounding box center [599, 304] width 1124 height 272
click at [616, 444] on div "Project Name Owner Date Created Status Actions Uploading Project KAU_380 Projec…" at bounding box center [598, 309] width 1145 height 282
